Goal: Find specific page/section: Find specific page/section

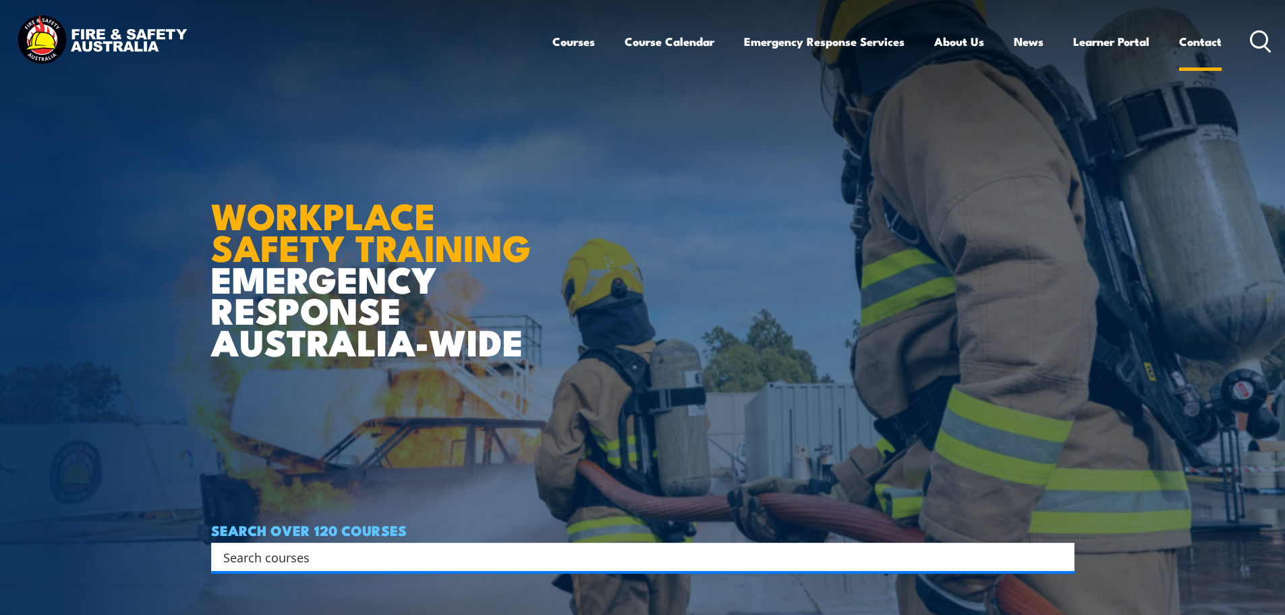
click at [1194, 40] on link "Contact" at bounding box center [1200, 42] width 43 height 36
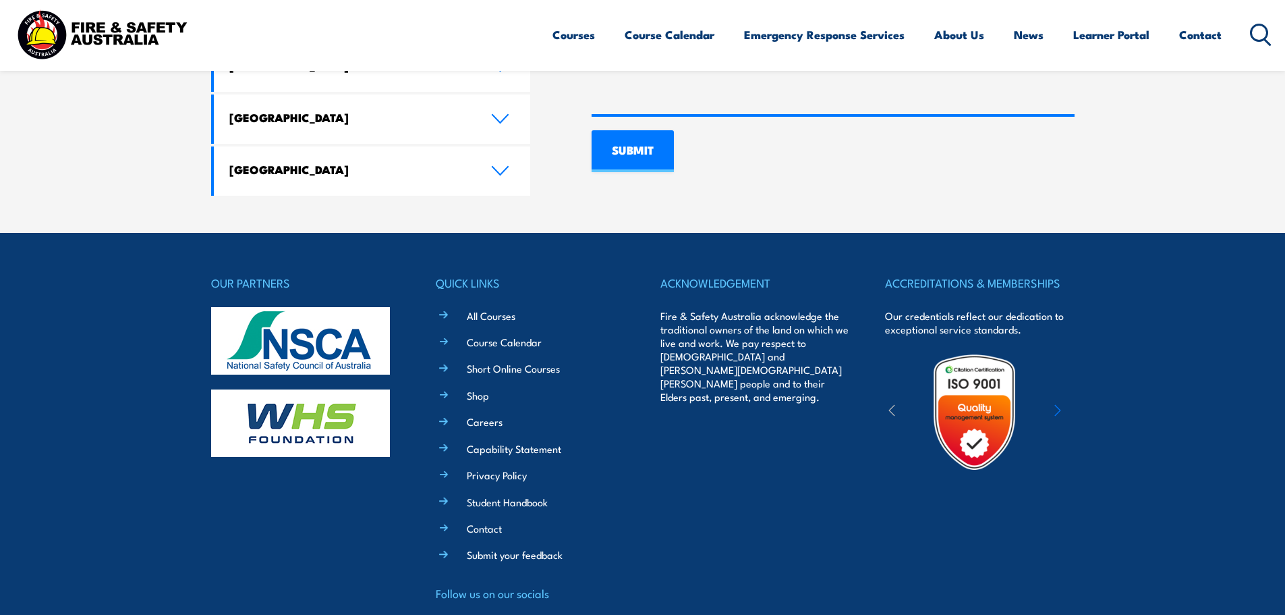
scroll to position [1076, 0]
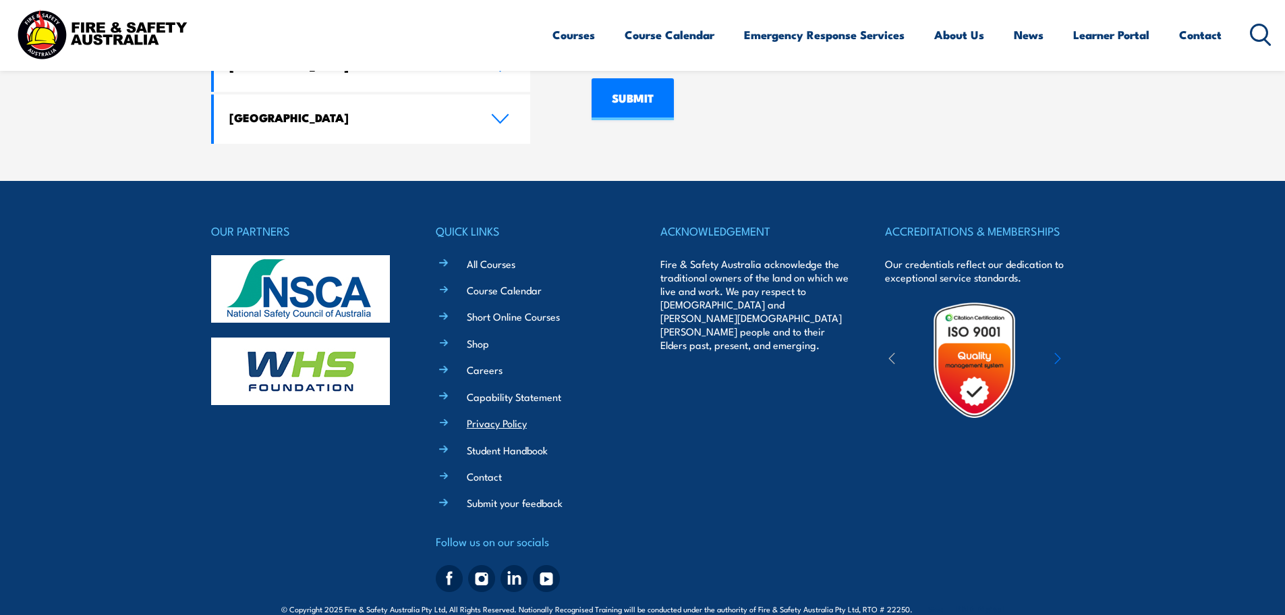
click at [495, 416] on link "Privacy Policy" at bounding box center [497, 423] width 60 height 14
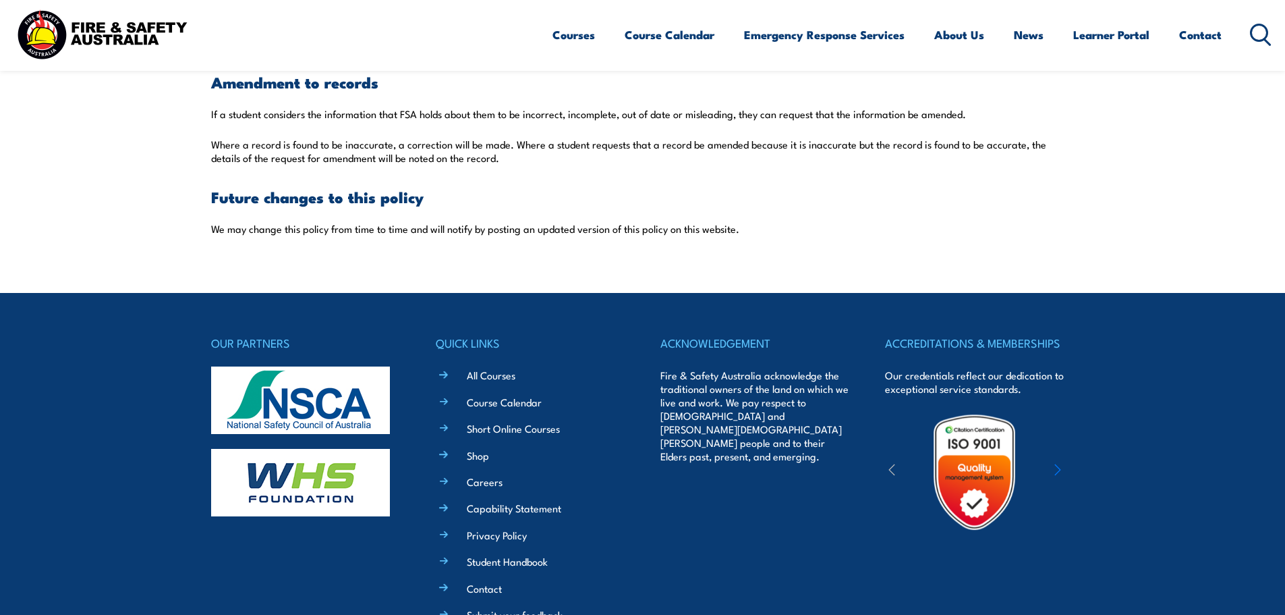
scroll to position [3936, 0]
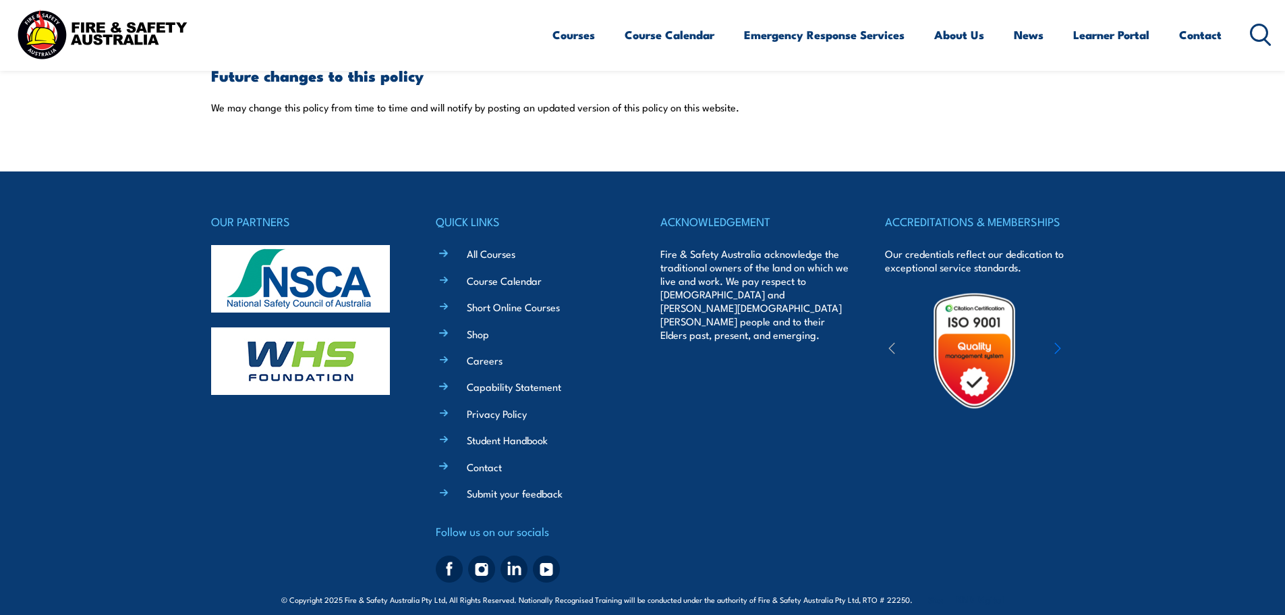
click at [452, 555] on img at bounding box center [449, 568] width 27 height 27
